Goal: Task Accomplishment & Management: Manage account settings

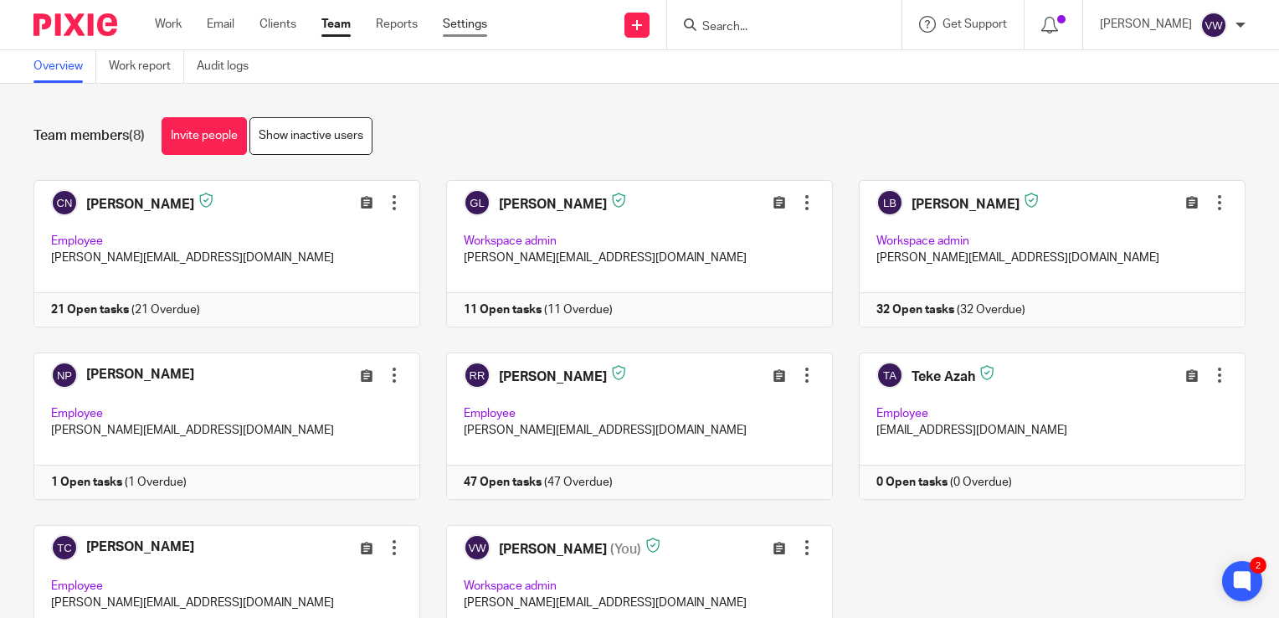
click at [452, 22] on link "Settings" at bounding box center [465, 24] width 44 height 17
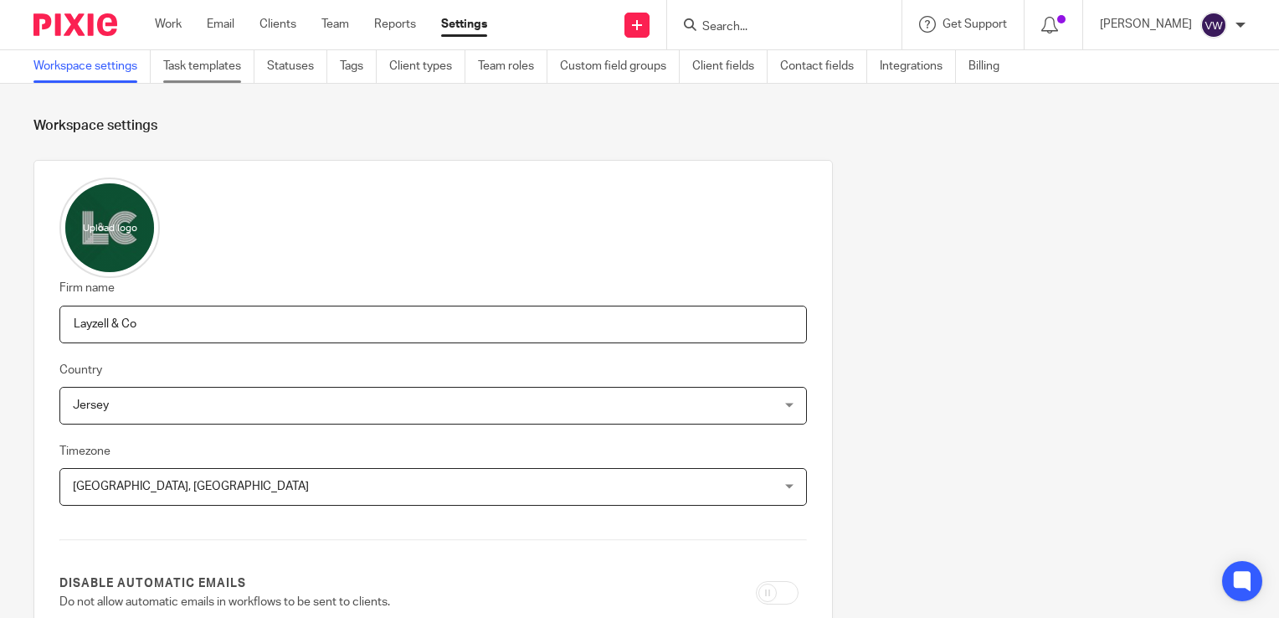
click at [208, 65] on link "Task templates" at bounding box center [208, 66] width 91 height 33
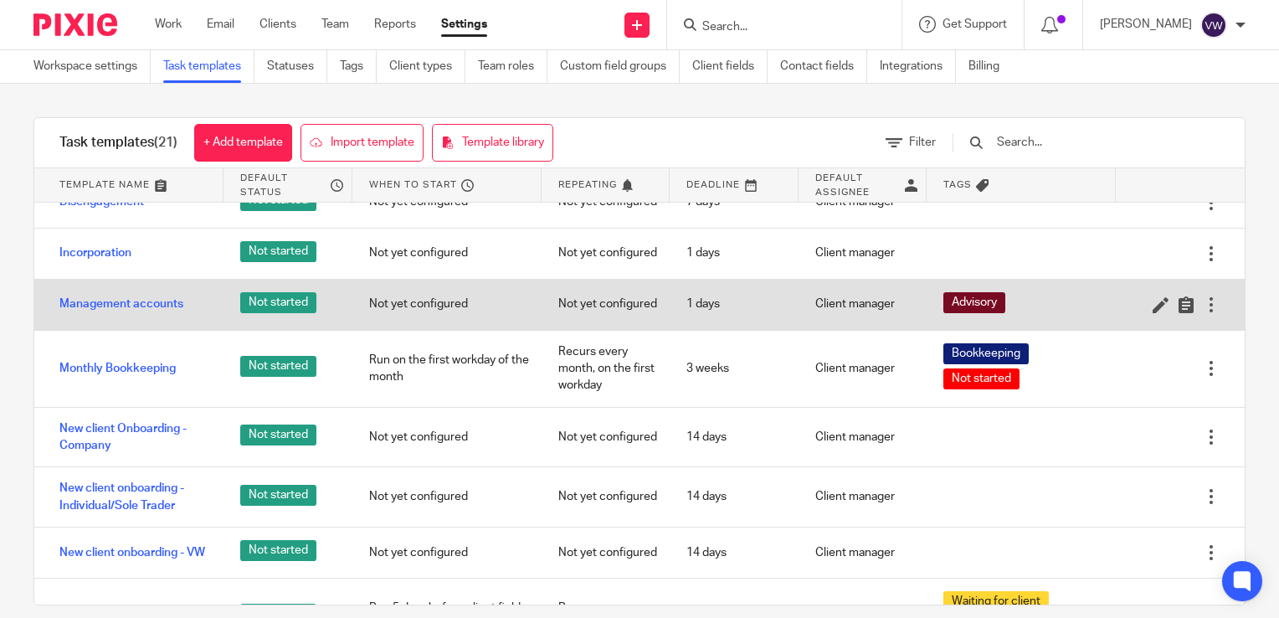
scroll to position [335, 0]
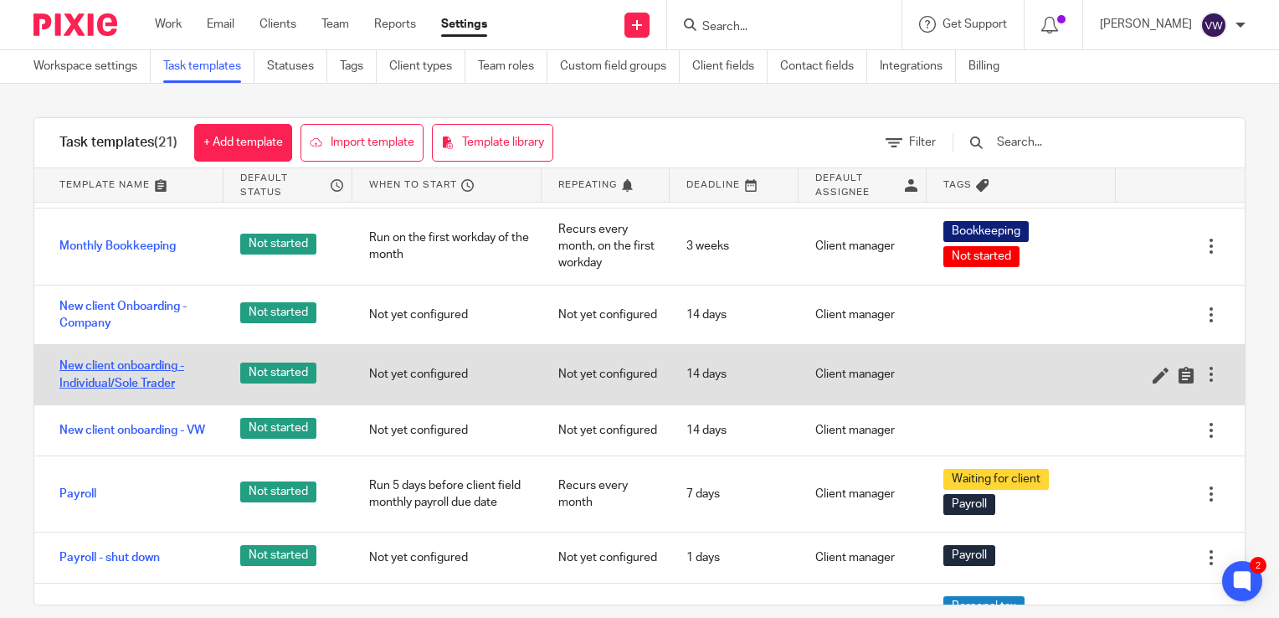
click at [142, 360] on link "New client onboarding - Individual/Sole Trader" at bounding box center [132, 375] width 147 height 34
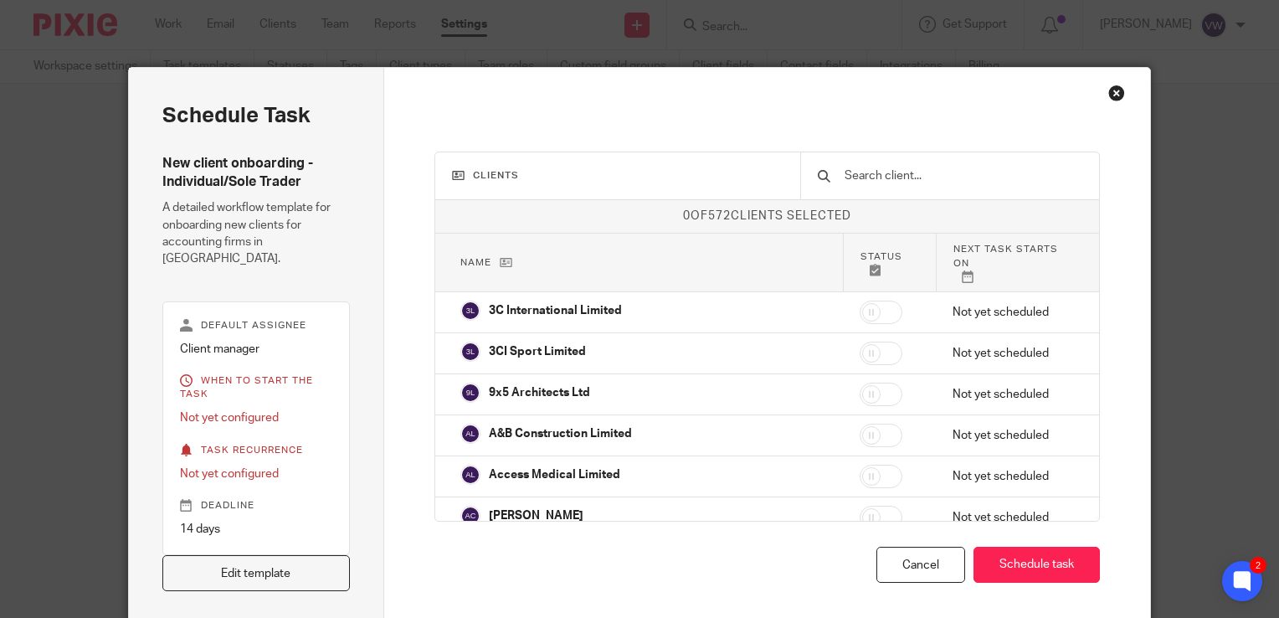
click at [1113, 95] on div "Close this dialog window" at bounding box center [1117, 93] width 17 height 17
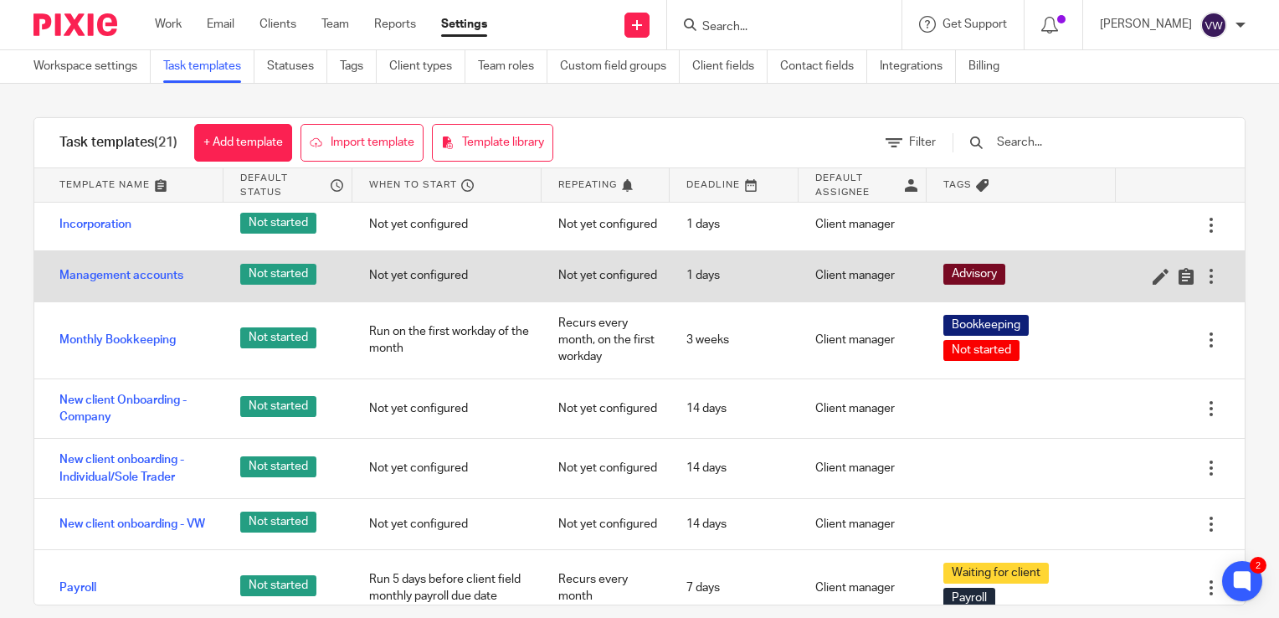
scroll to position [251, 0]
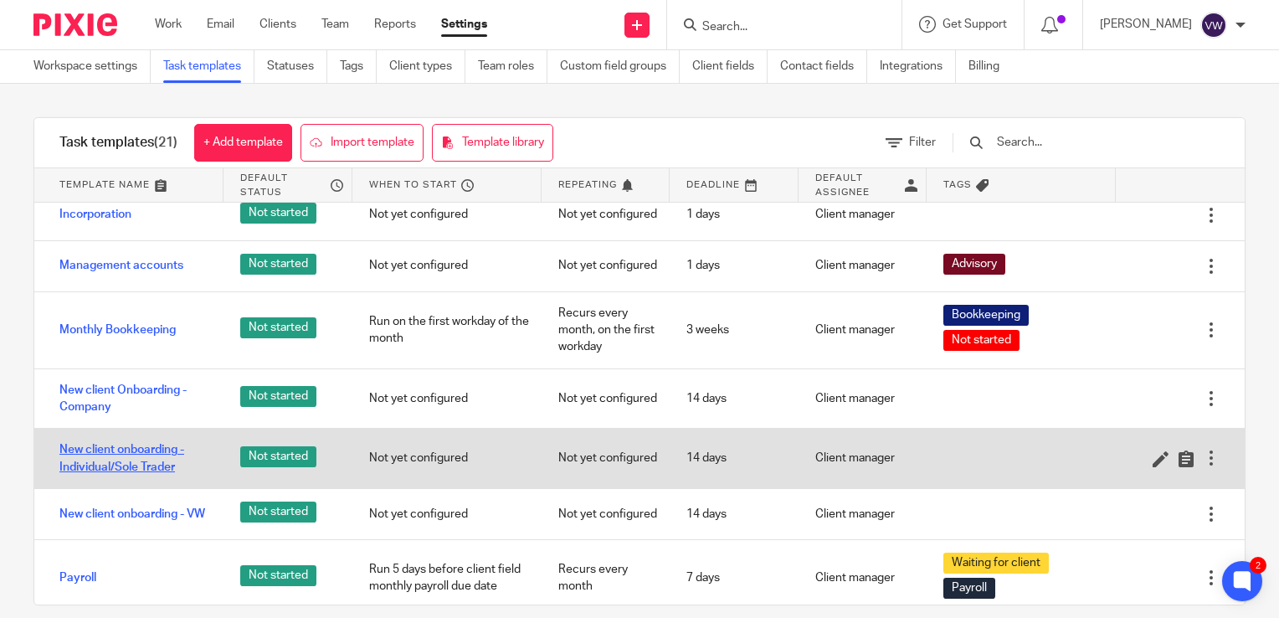
click at [75, 448] on link "New client onboarding - Individual/Sole Trader" at bounding box center [132, 458] width 147 height 34
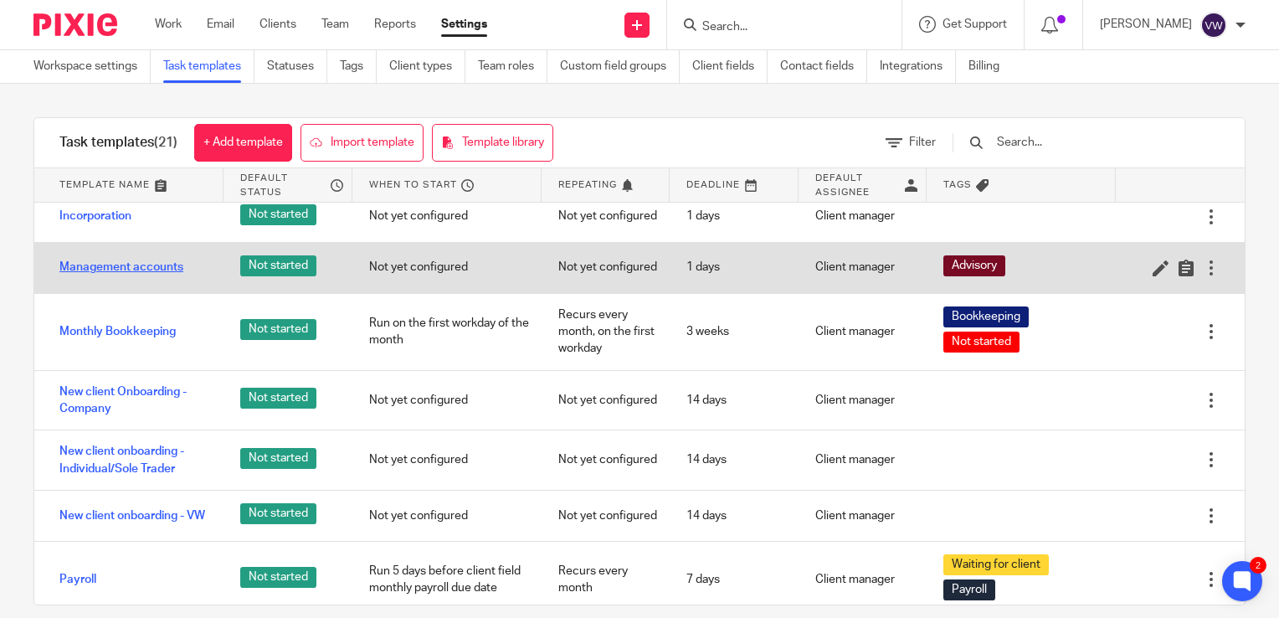
scroll to position [251, 0]
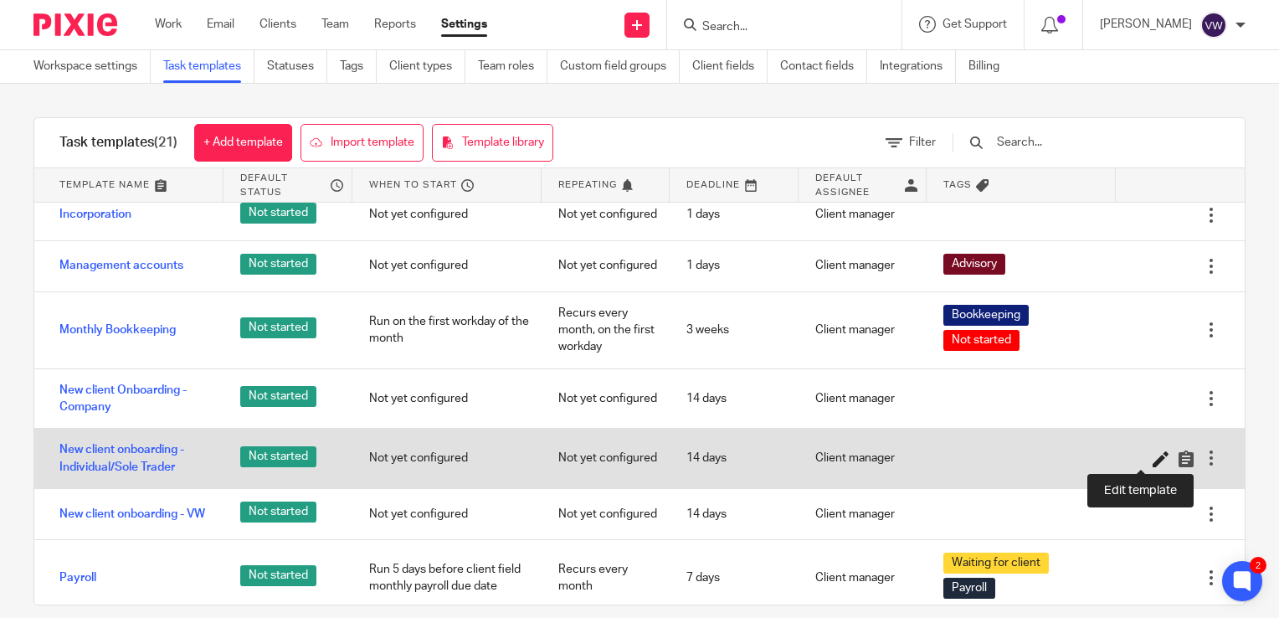
click at [1153, 453] on icon at bounding box center [1161, 458] width 17 height 17
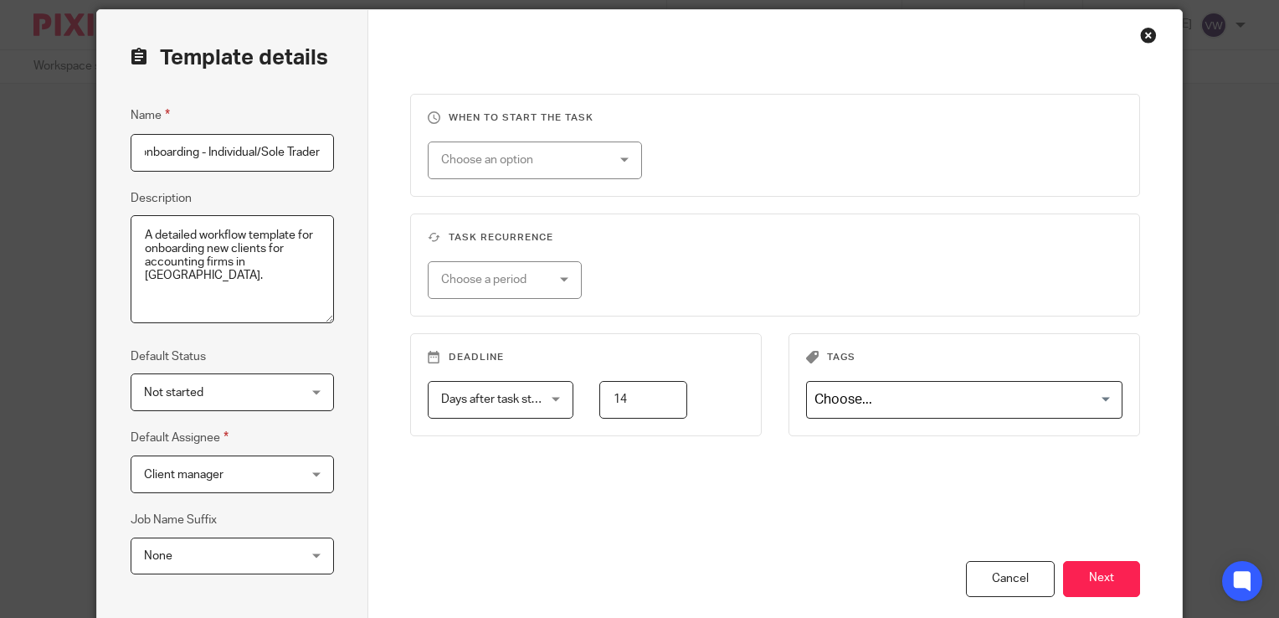
scroll to position [167, 0]
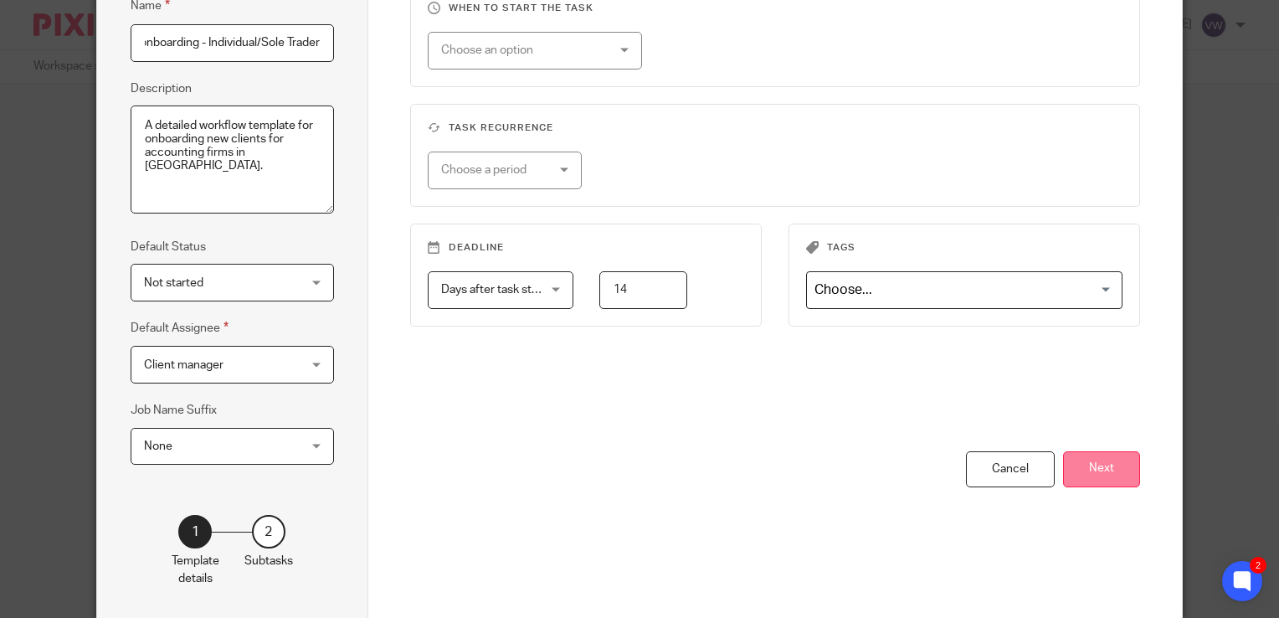
click at [1103, 473] on button "Next" at bounding box center [1101, 469] width 77 height 36
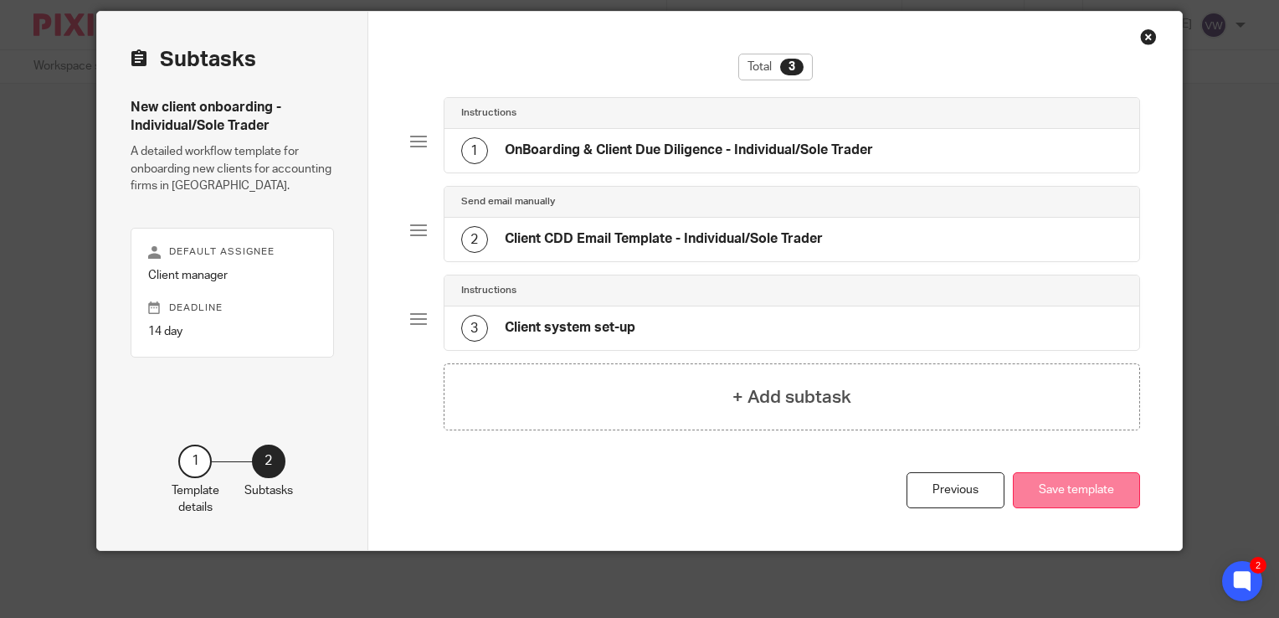
scroll to position [54, 0]
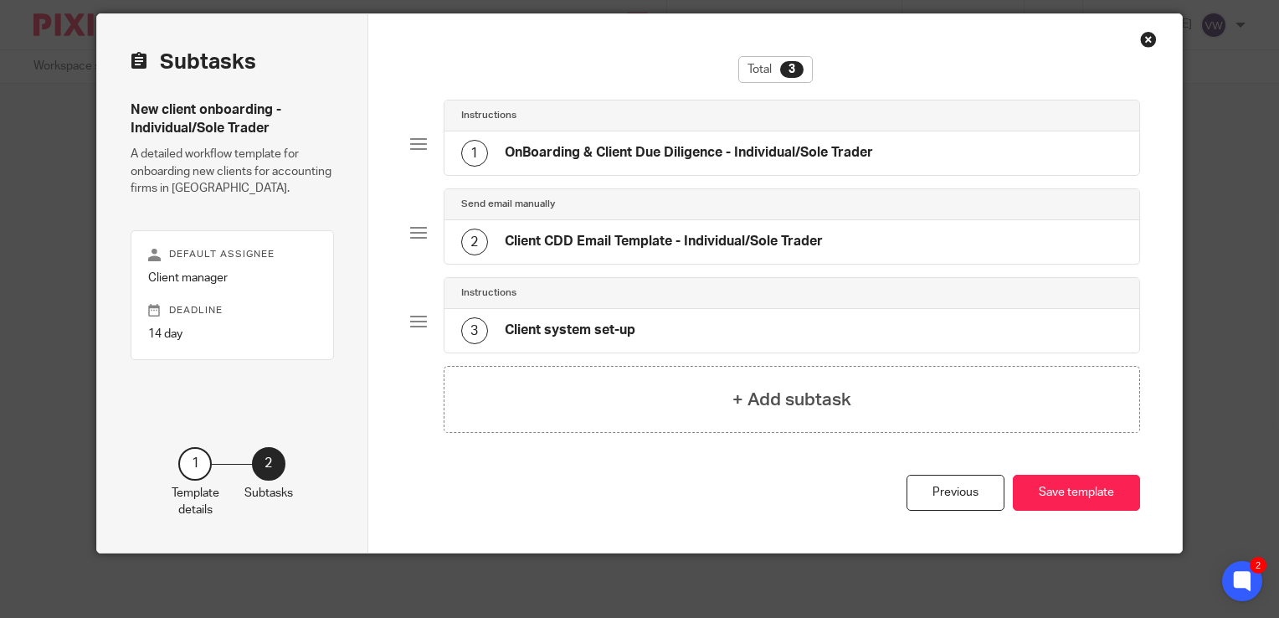
click at [415, 149] on div at bounding box center [418, 144] width 17 height 17
click at [474, 159] on div "1" at bounding box center [474, 153] width 27 height 27
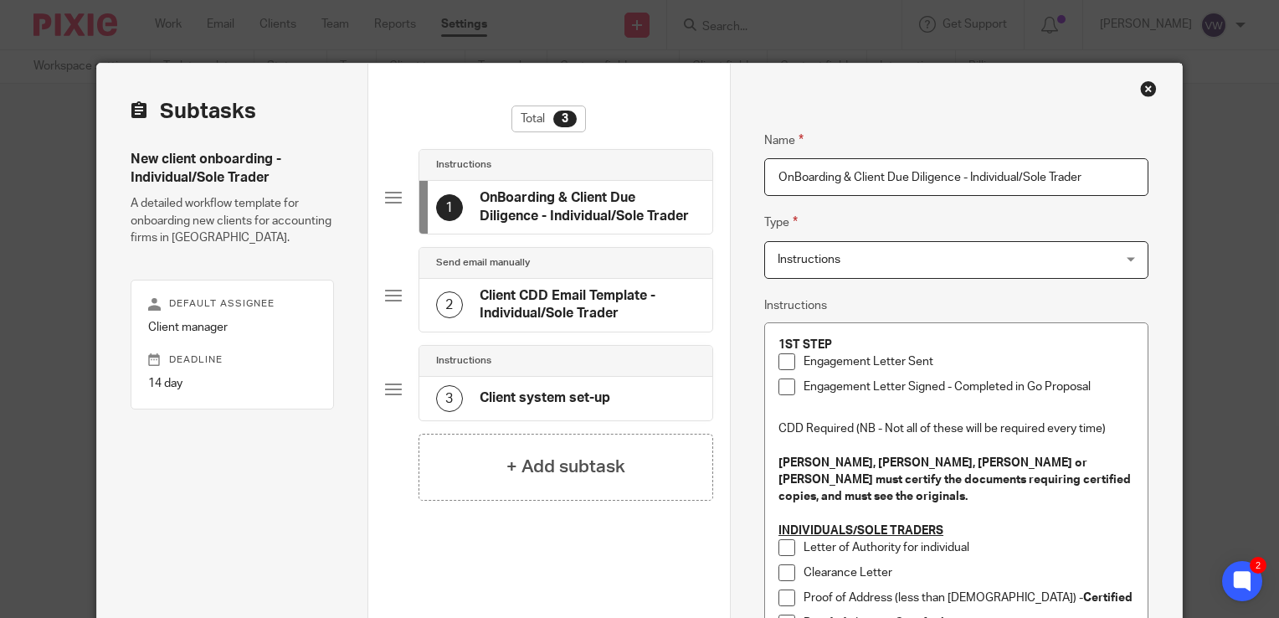
scroll to position [0, 0]
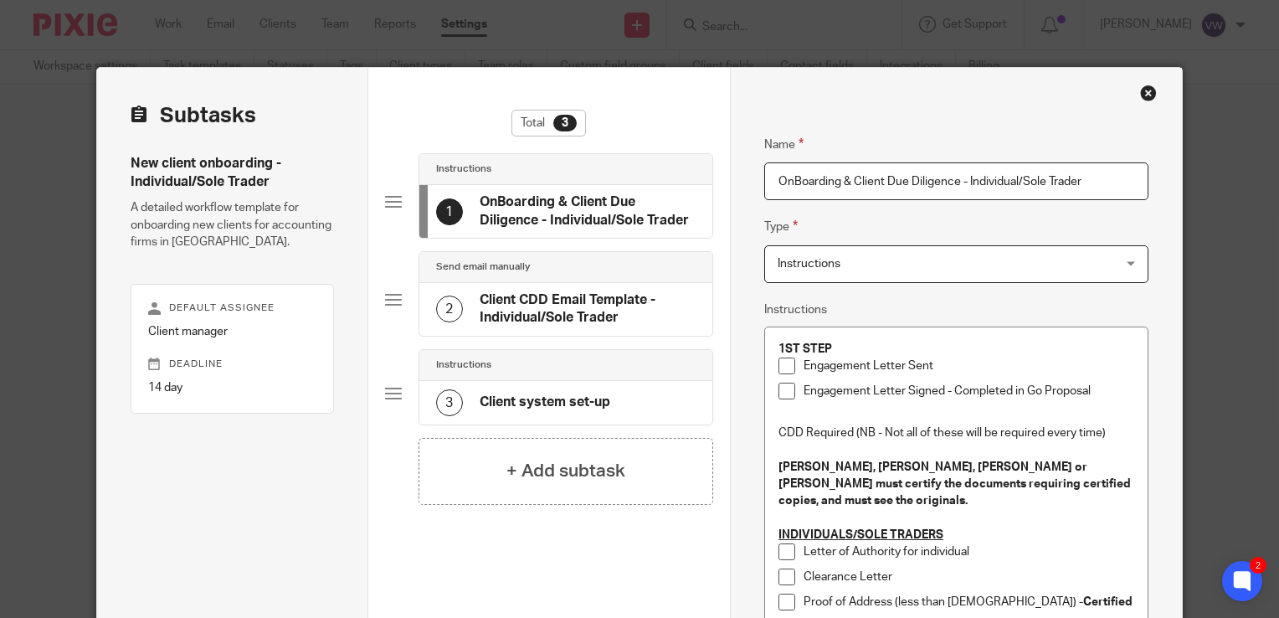
click at [1145, 97] on div "Close this dialog window" at bounding box center [1148, 93] width 17 height 17
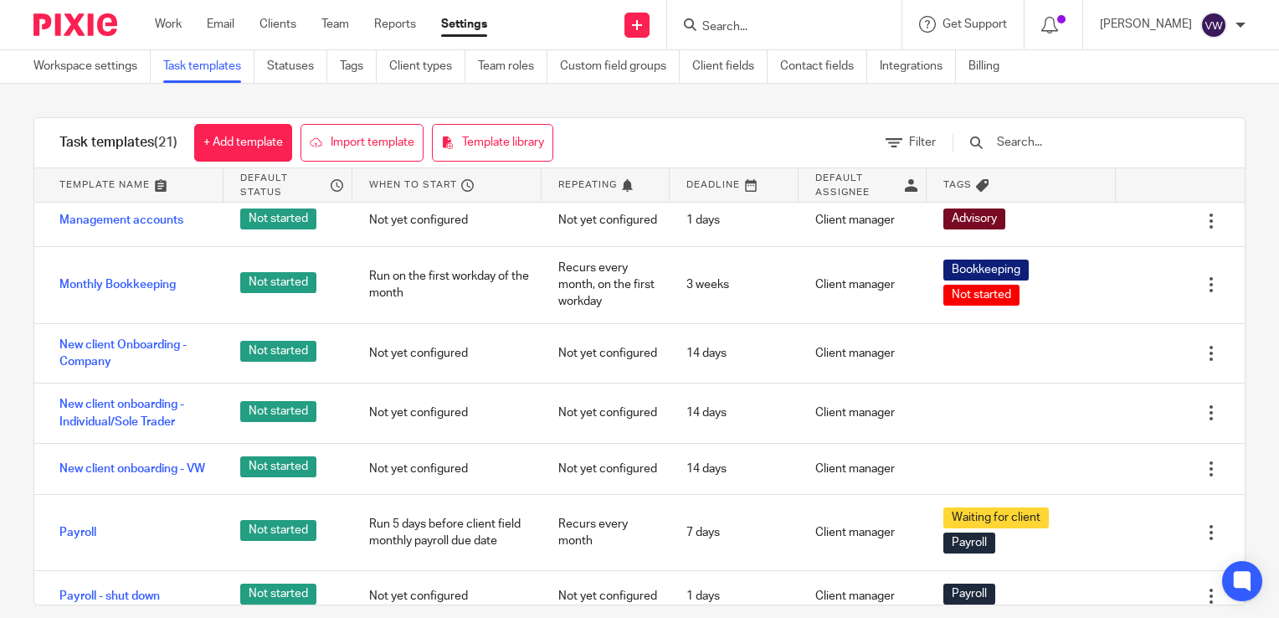
scroll to position [335, 0]
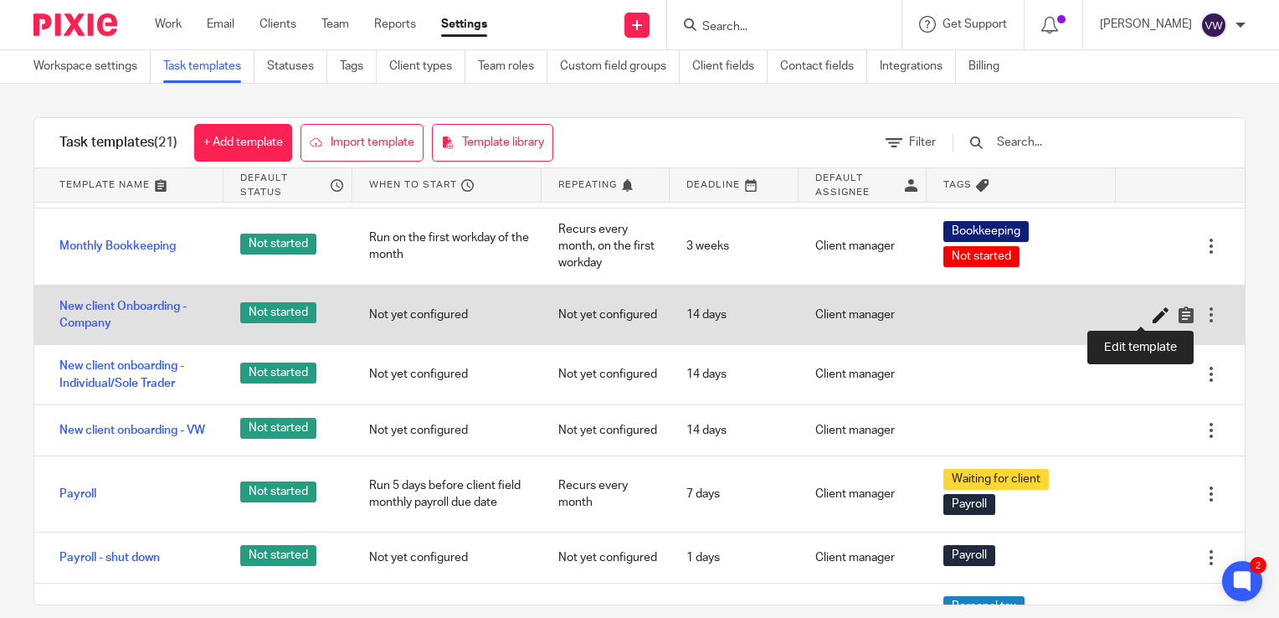
click at [1153, 306] on icon at bounding box center [1161, 314] width 17 height 17
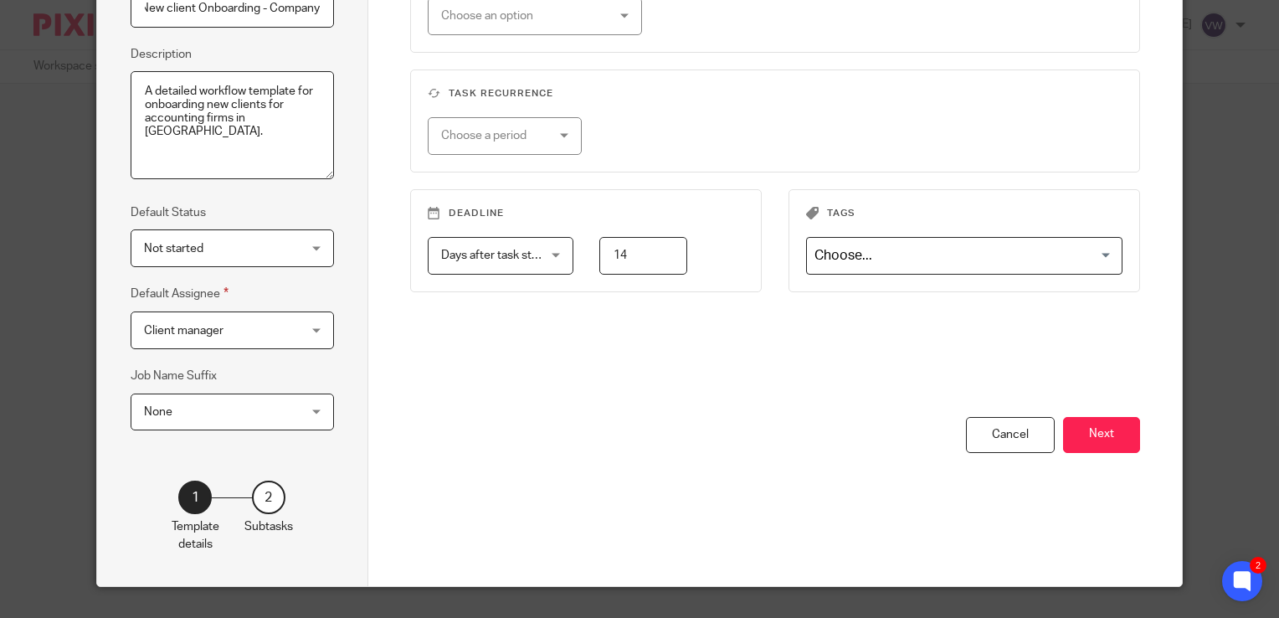
scroll to position [235, 0]
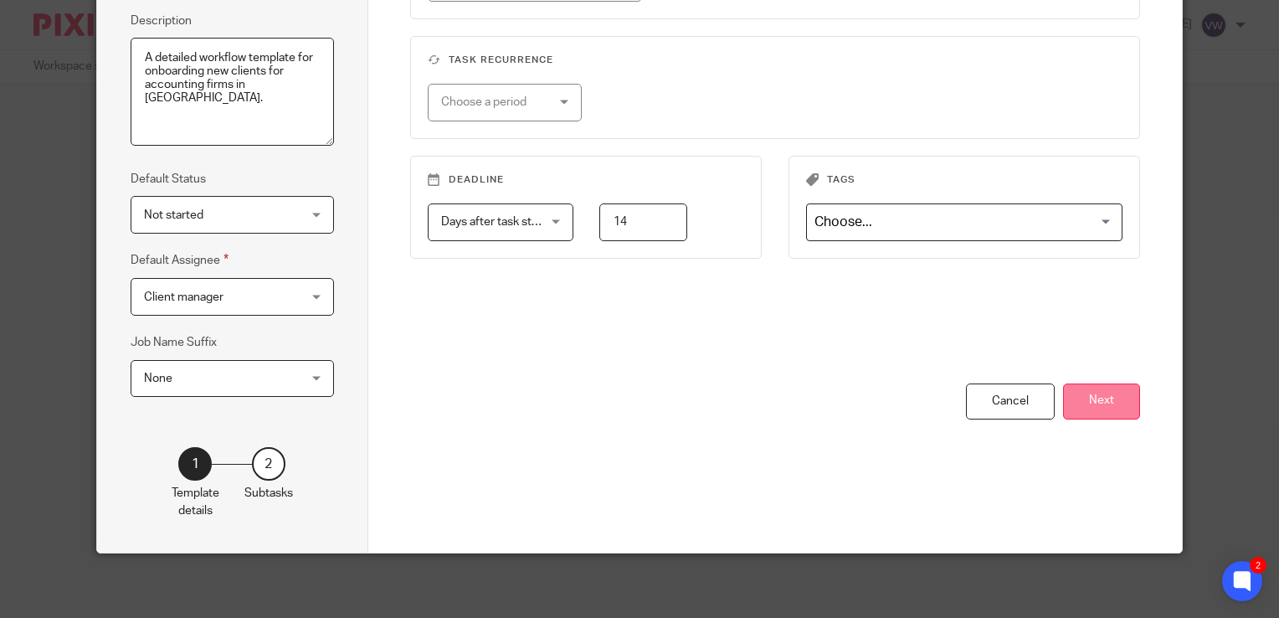
click at [1095, 390] on button "Next" at bounding box center [1101, 401] width 77 height 36
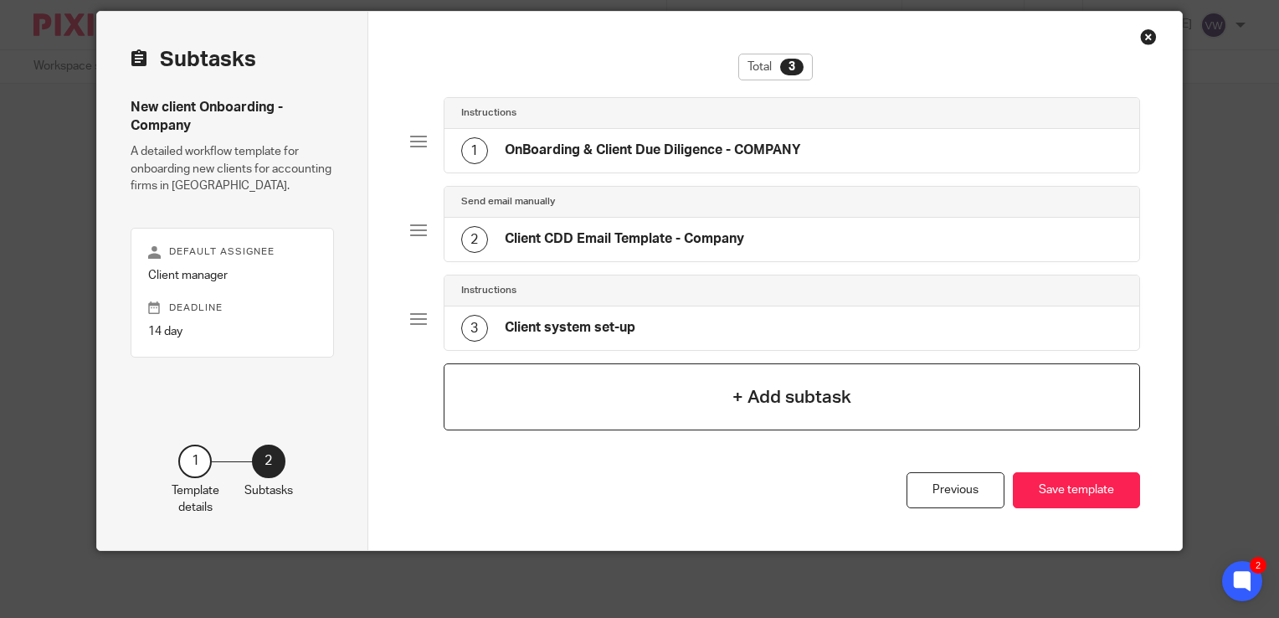
scroll to position [54, 0]
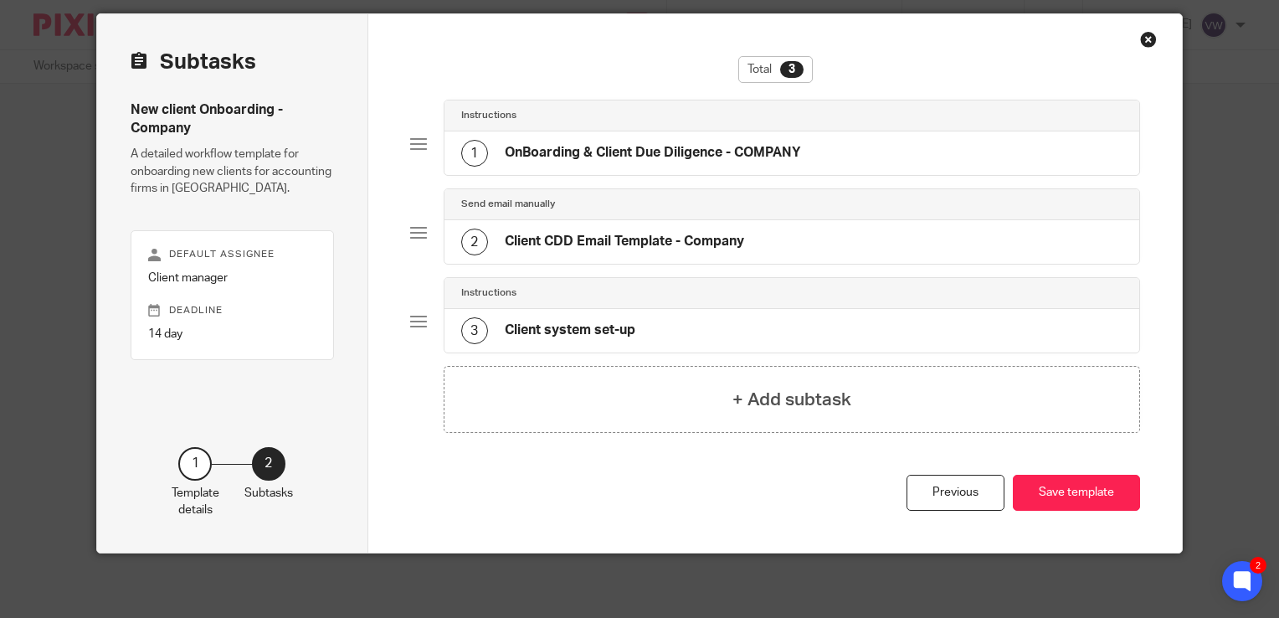
click at [410, 142] on div at bounding box center [418, 144] width 17 height 17
click at [472, 152] on div "1" at bounding box center [474, 153] width 27 height 27
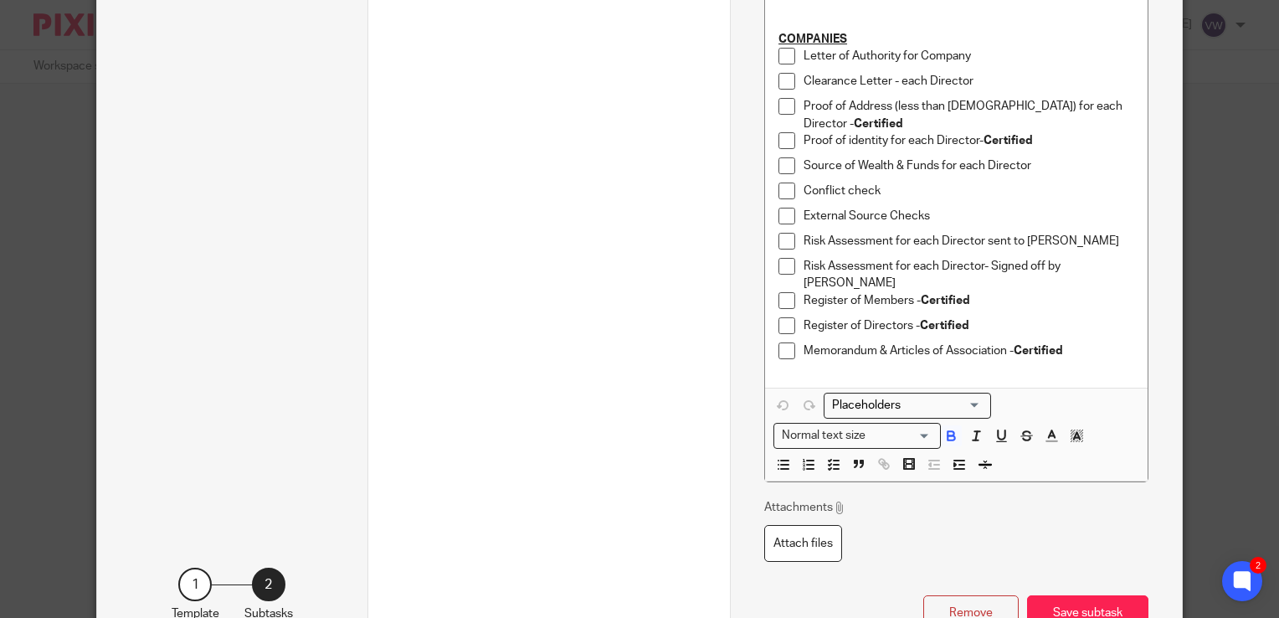
scroll to position [472, 0]
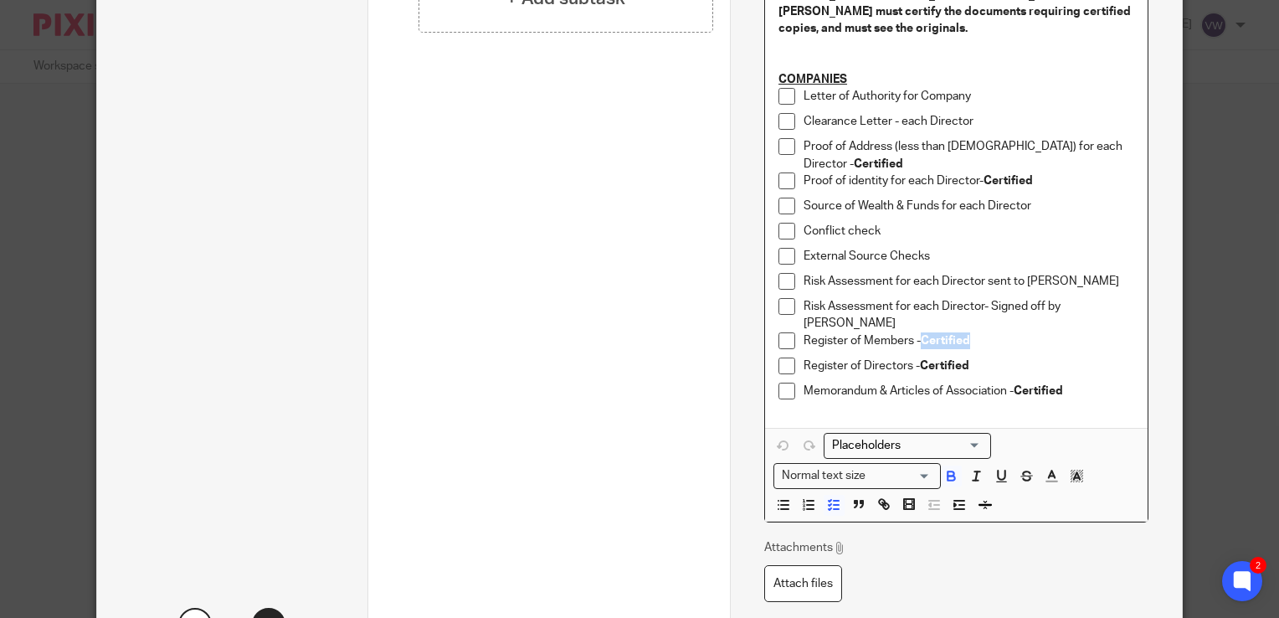
drag, startPoint x: 919, startPoint y: 327, endPoint x: 980, endPoint y: 327, distance: 62.0
click at [980, 332] on p "Register of Members - Certified" at bounding box center [969, 340] width 331 height 17
drag, startPoint x: 919, startPoint y: 353, endPoint x: 975, endPoint y: 360, distance: 56.5
click at [975, 360] on p "Register of Directors - Certified" at bounding box center [969, 366] width 331 height 17
drag, startPoint x: 917, startPoint y: 327, endPoint x: 981, endPoint y: 332, distance: 64.6
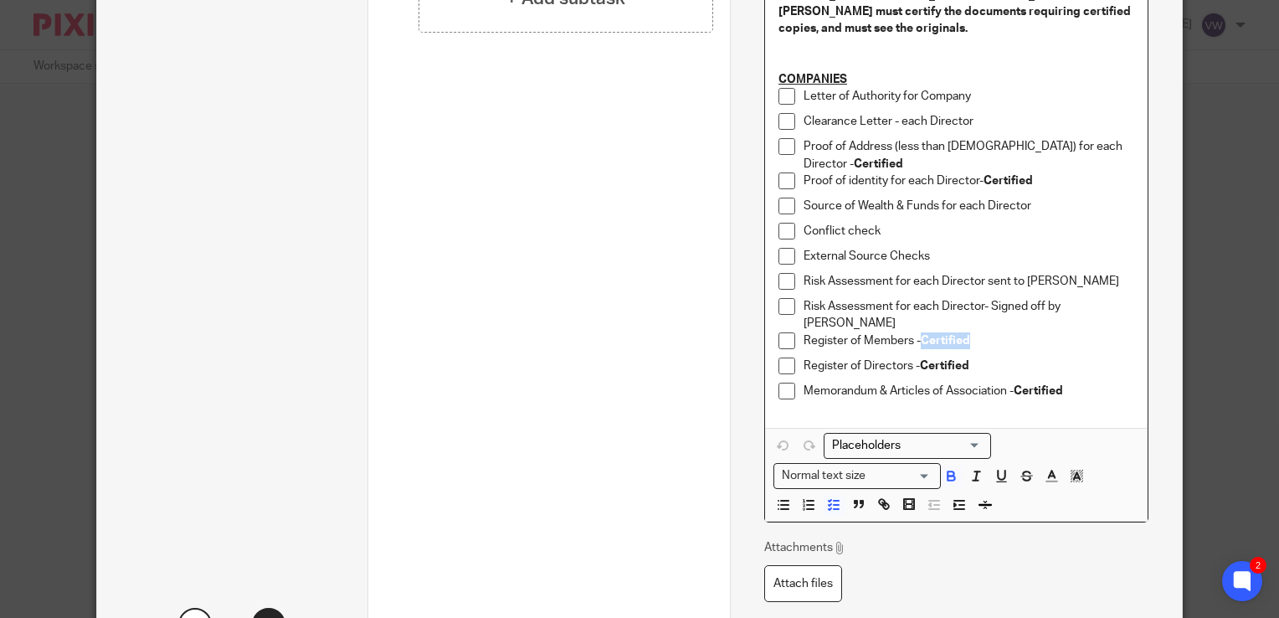
click at [981, 332] on p "Register of Members - Certified" at bounding box center [969, 340] width 331 height 17
click at [1028, 415] on div "1ST STEP Engagement Letter Sent Engagement Letter Signed - Completed in Go Prop…" at bounding box center [956, 141] width 383 height 573
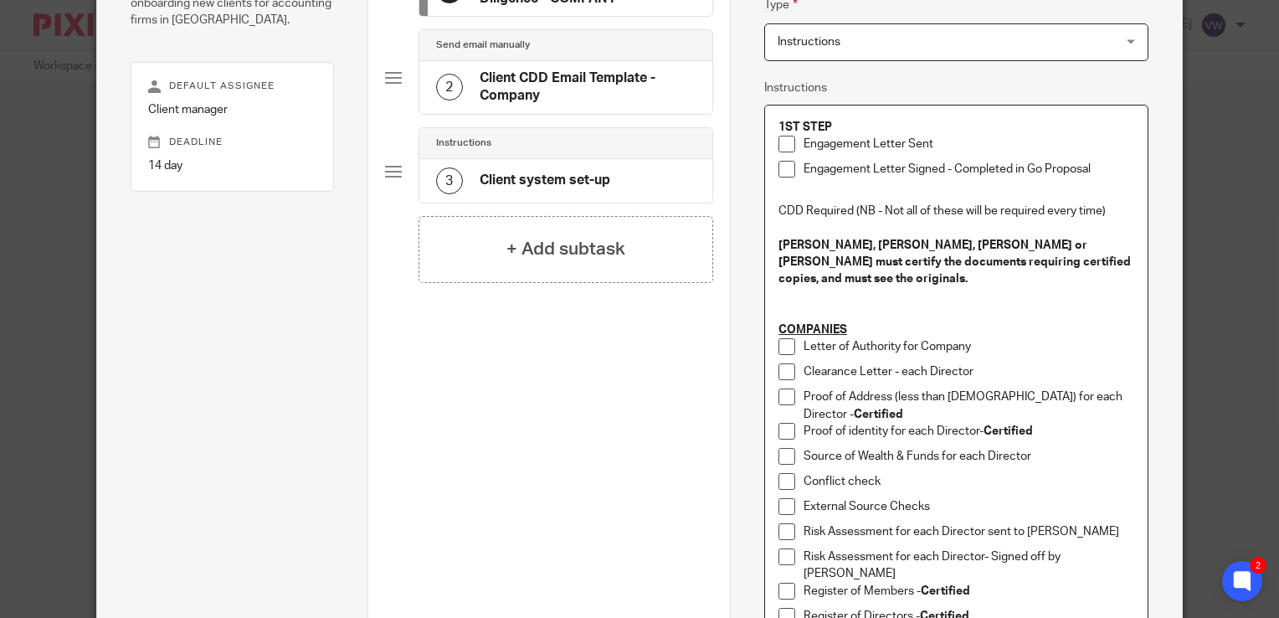
scroll to position [54, 0]
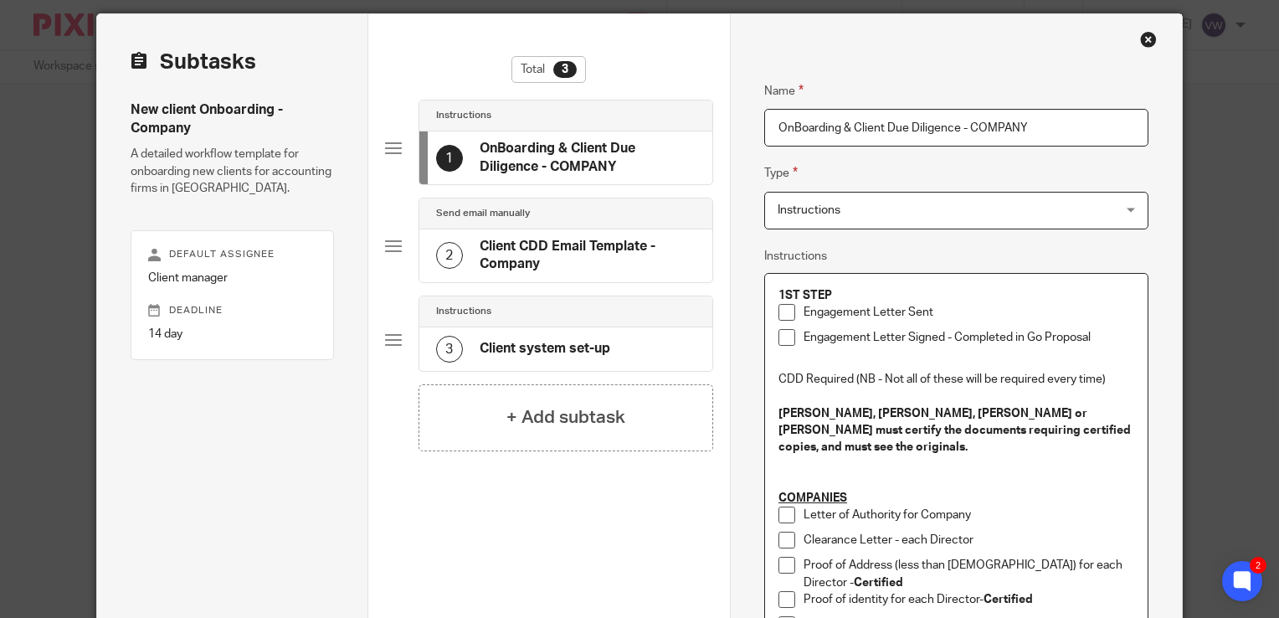
click at [1144, 42] on div "Close this dialog window" at bounding box center [1148, 39] width 17 height 17
